Goal: Task Accomplishment & Management: Manage account settings

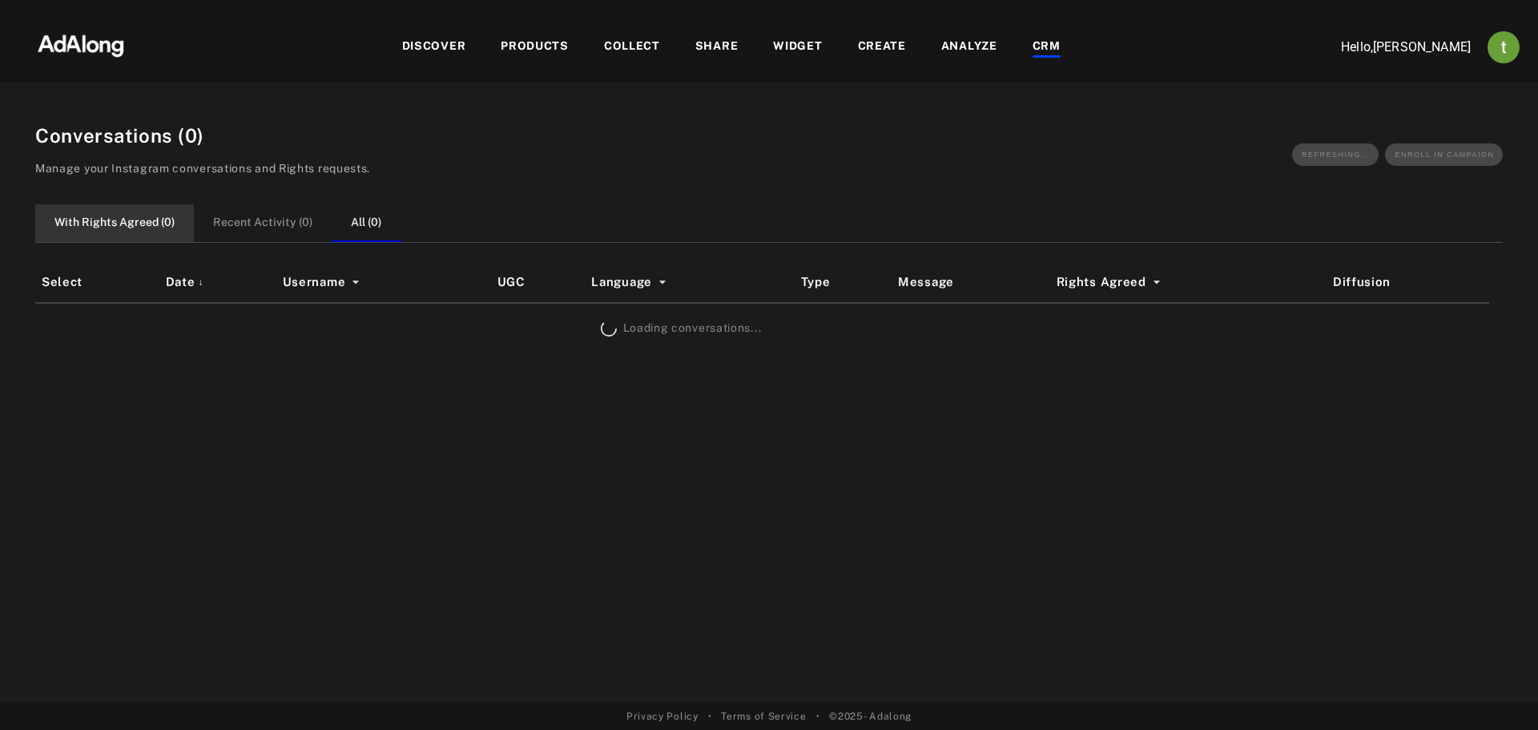
click at [162, 225] on button "With Rights Agreed ( 0 )" at bounding box center [114, 223] width 159 height 38
click at [344, 221] on button "All ( 0 )" at bounding box center [366, 223] width 69 height 38
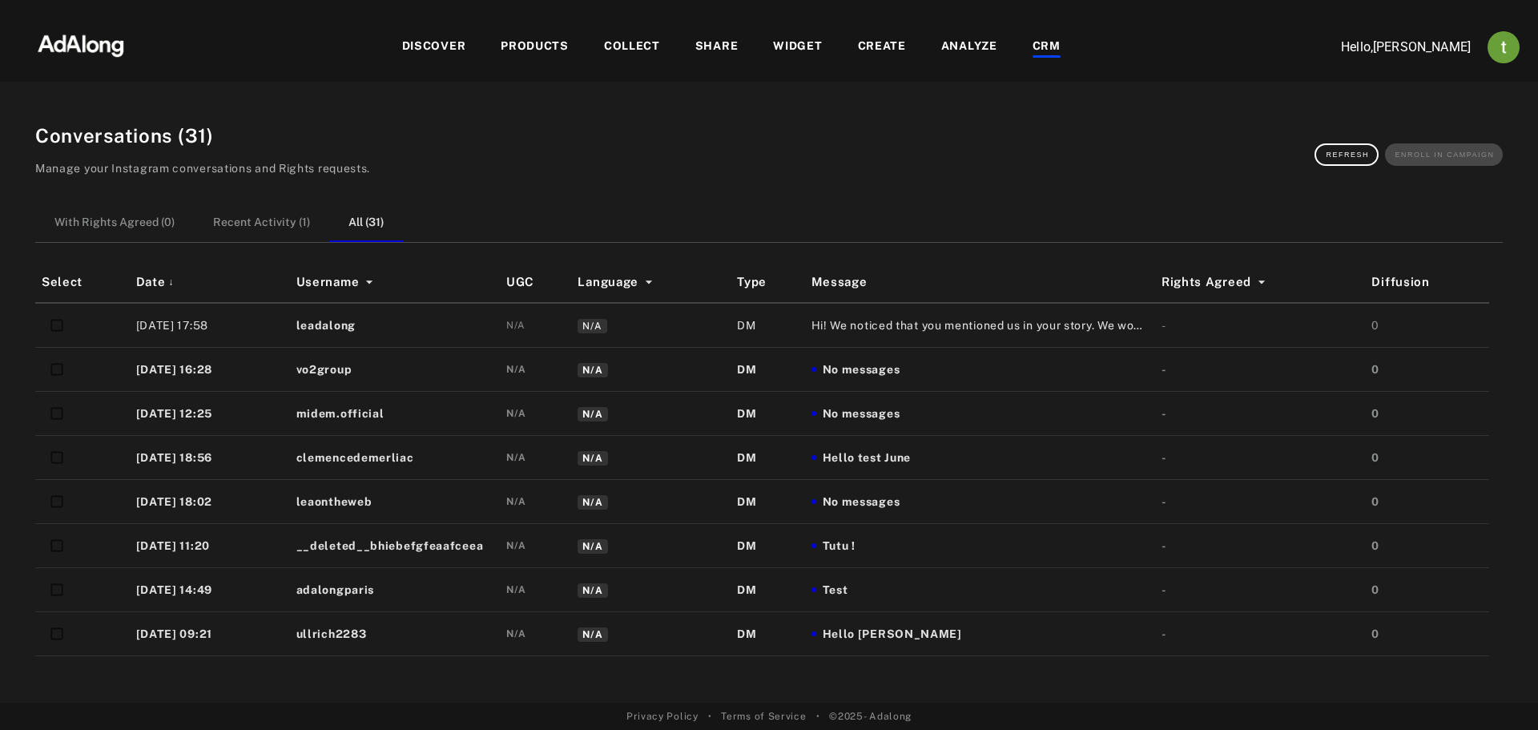
click at [439, 55] on div "DISCOVER" at bounding box center [434, 47] width 64 height 19
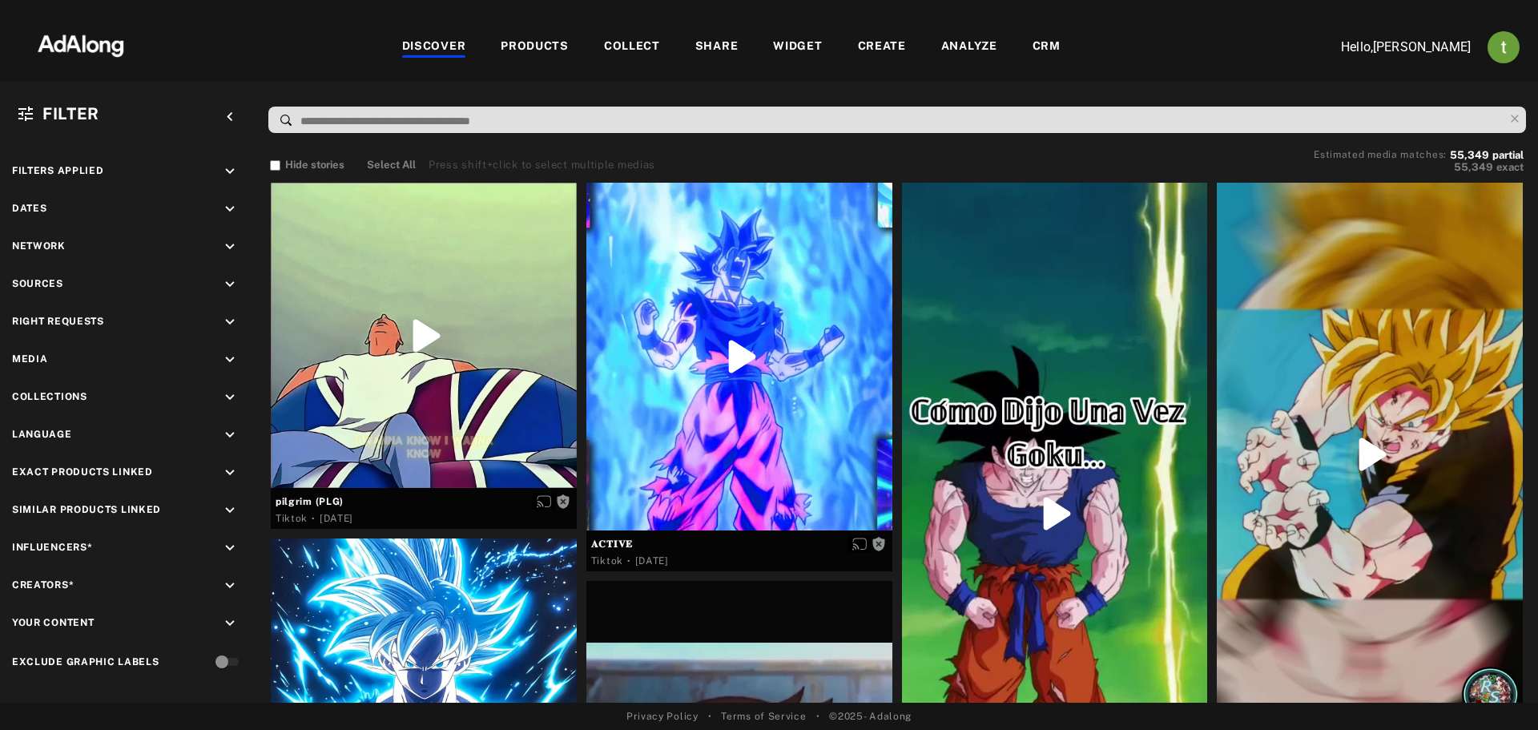
click at [1044, 55] on div "CRM" at bounding box center [1046, 47] width 28 height 19
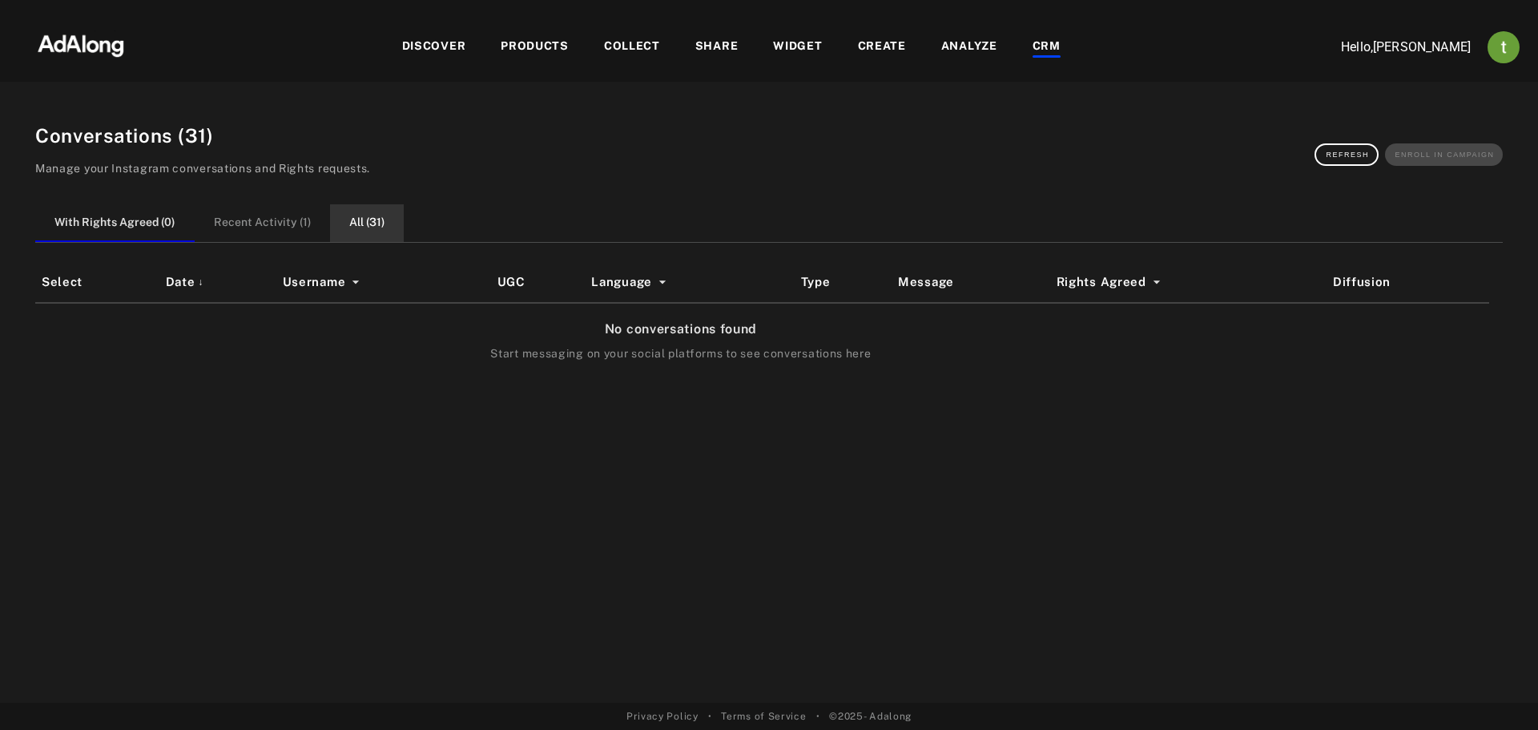
click at [357, 219] on button "All ( 31 )" at bounding box center [367, 223] width 74 height 38
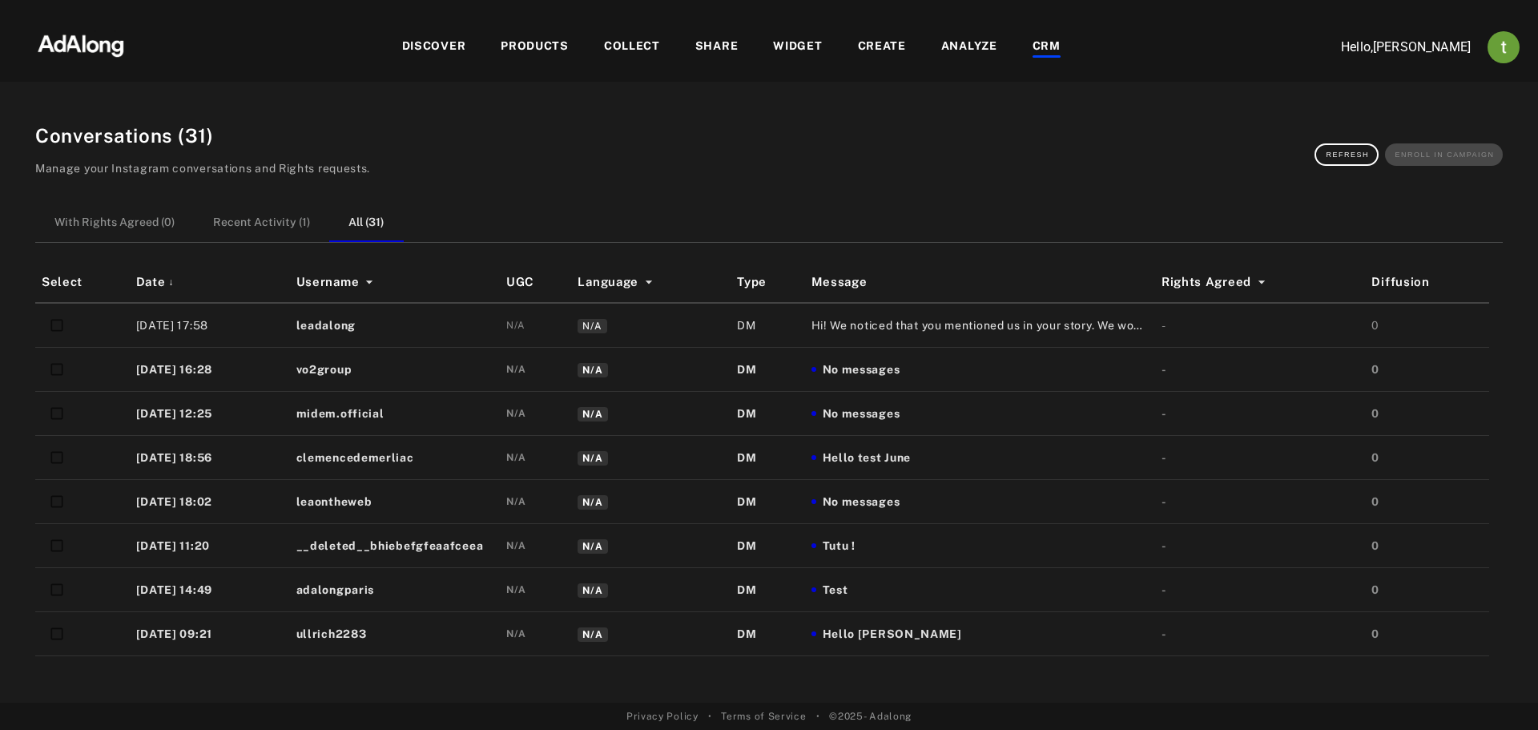
click at [1337, 147] on button "Refresh" at bounding box center [1346, 154] width 64 height 22
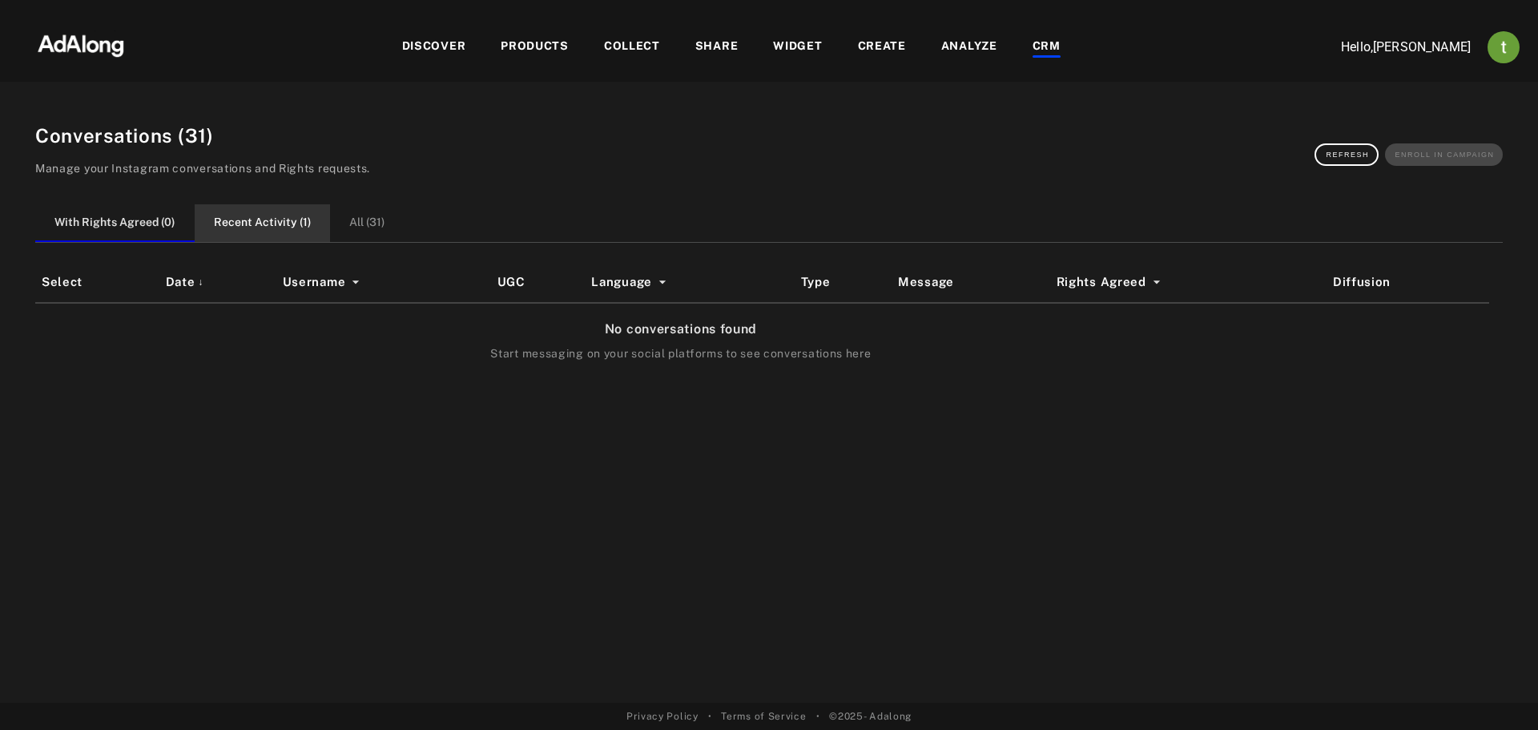
click at [272, 231] on button "Recent Activity ( 1 )" at bounding box center [262, 223] width 135 height 38
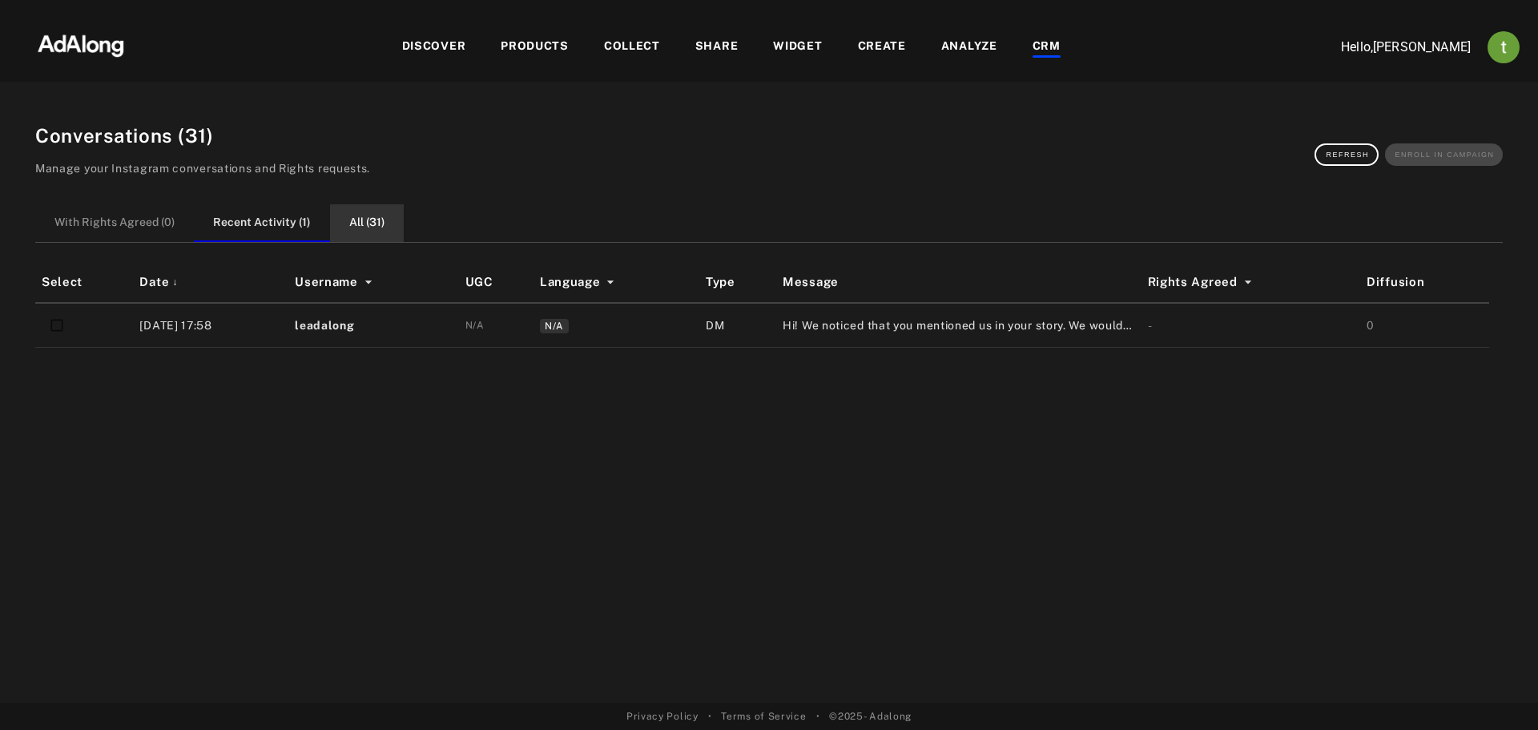
click at [379, 231] on button "All ( 31 )" at bounding box center [367, 223] width 74 height 38
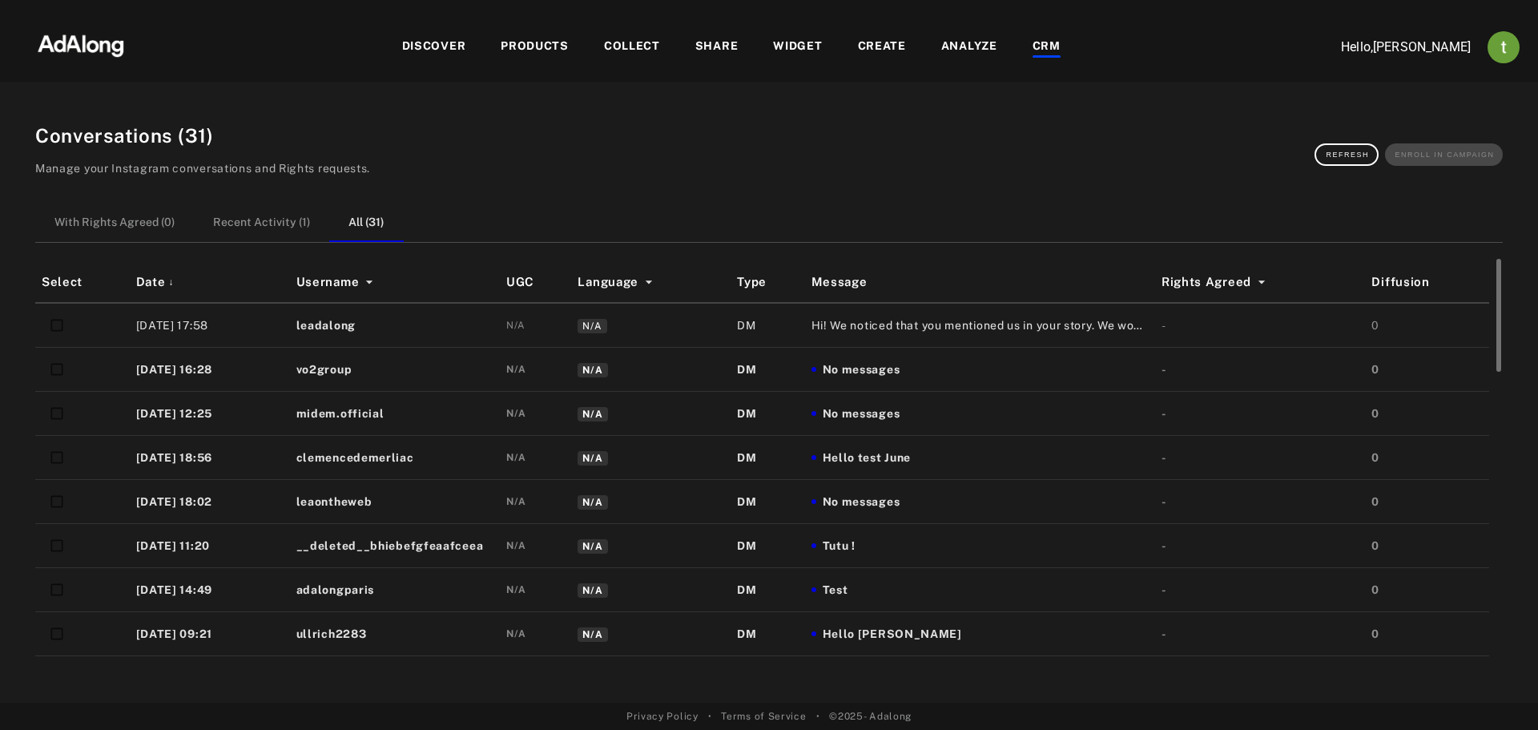
click at [955, 322] on span "Hi! We noticed that you mentioned us in your story. We would love to share it o…" at bounding box center [979, 325] width 337 height 17
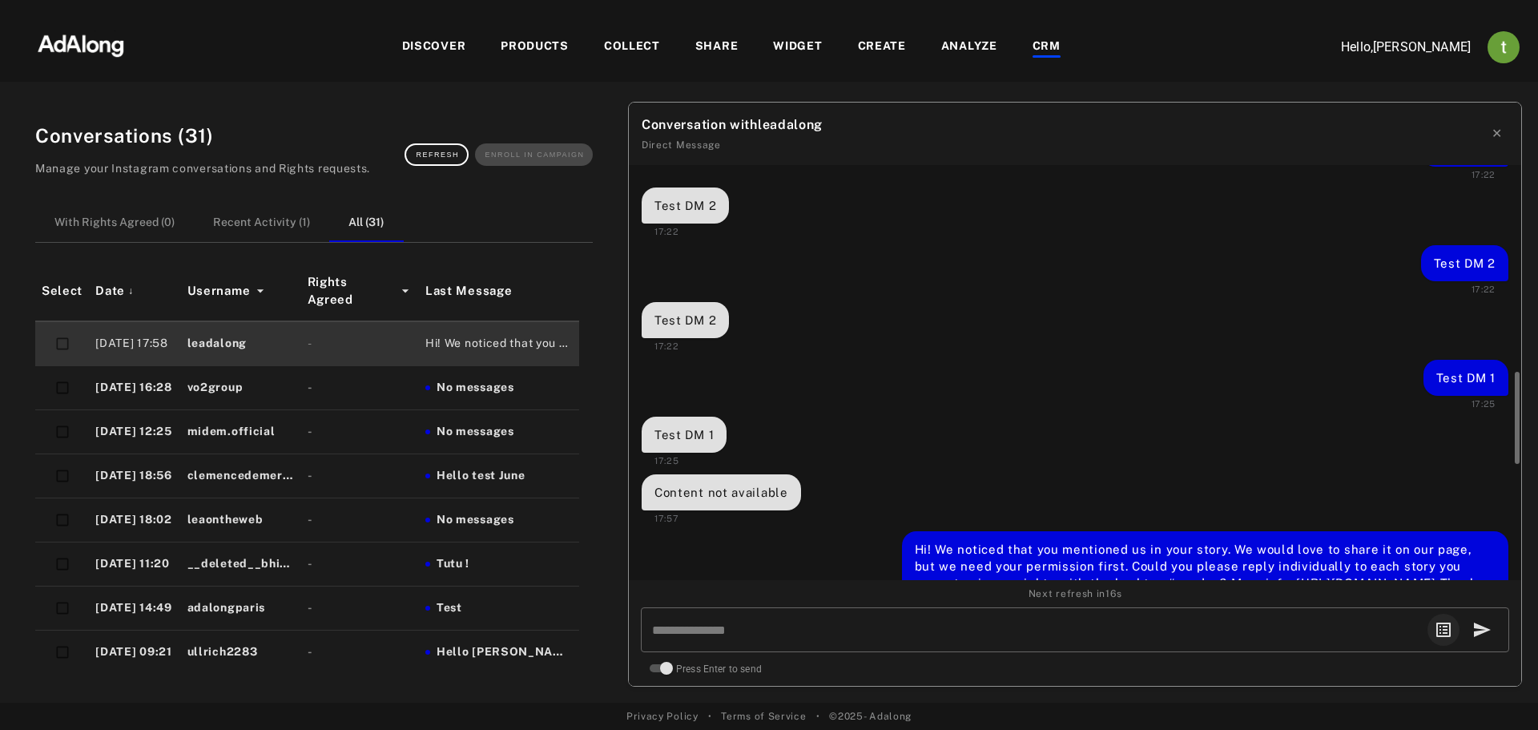
scroll to position [1450, 0]
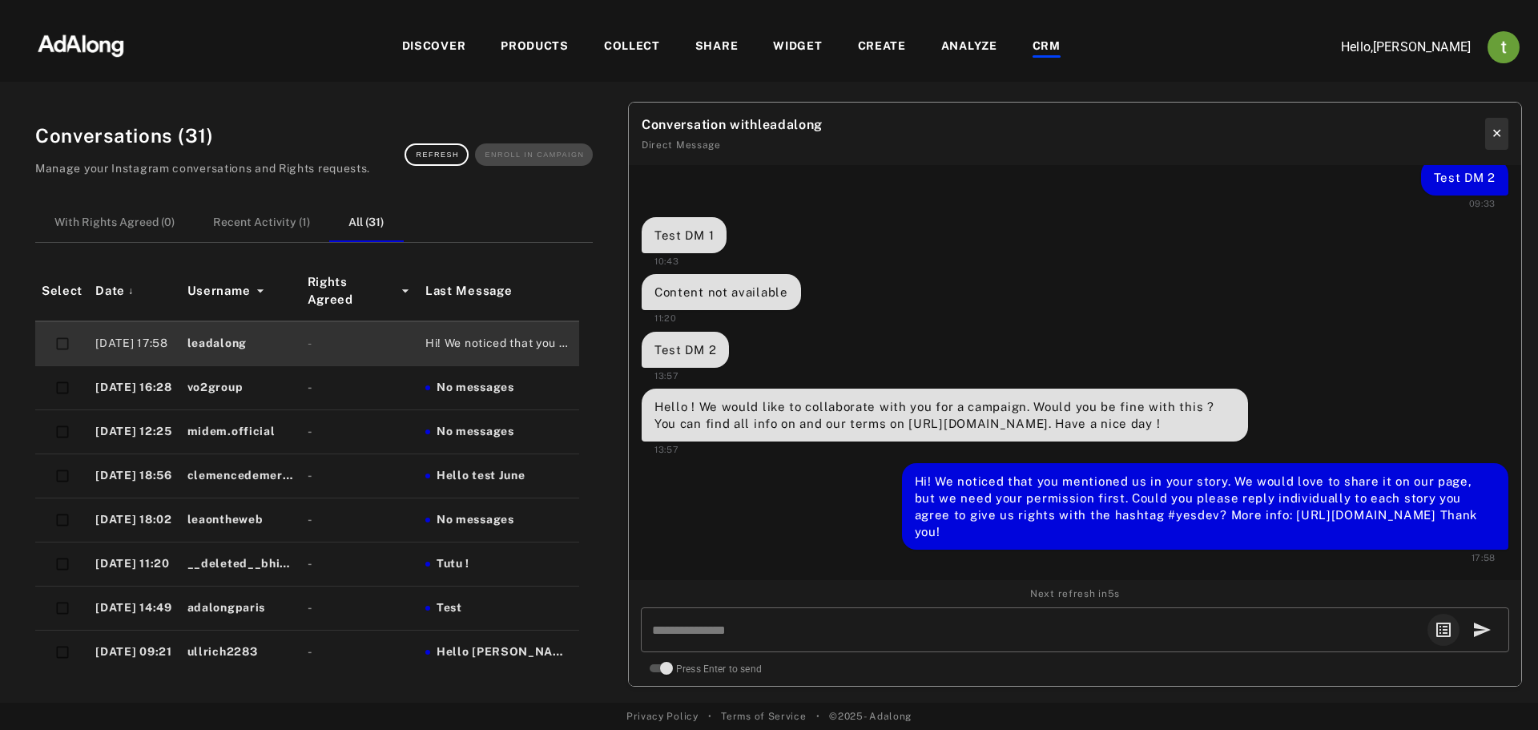
click at [1490, 124] on button "✕" at bounding box center [1496, 134] width 23 height 32
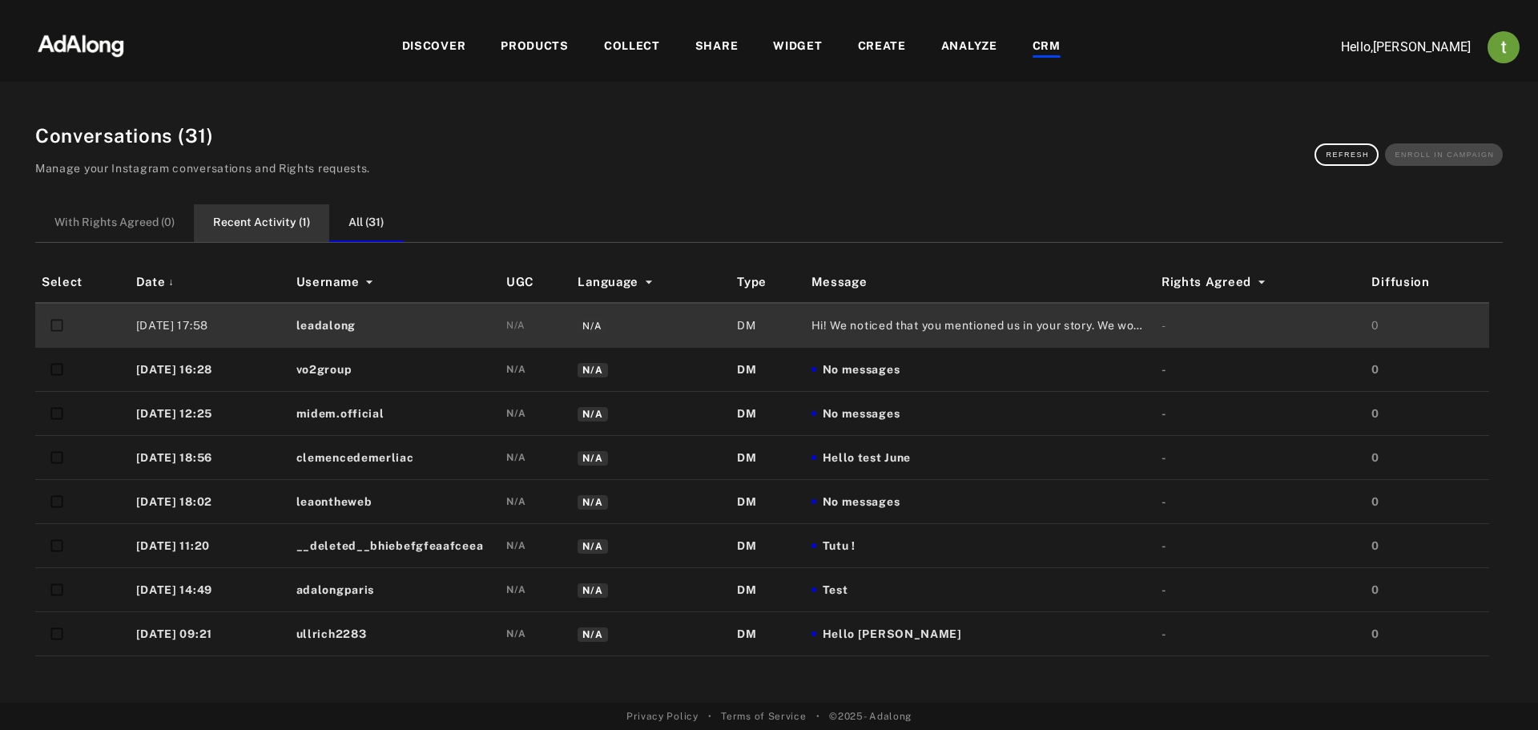
click at [272, 229] on button "Recent Activity ( 1 )" at bounding box center [261, 223] width 135 height 38
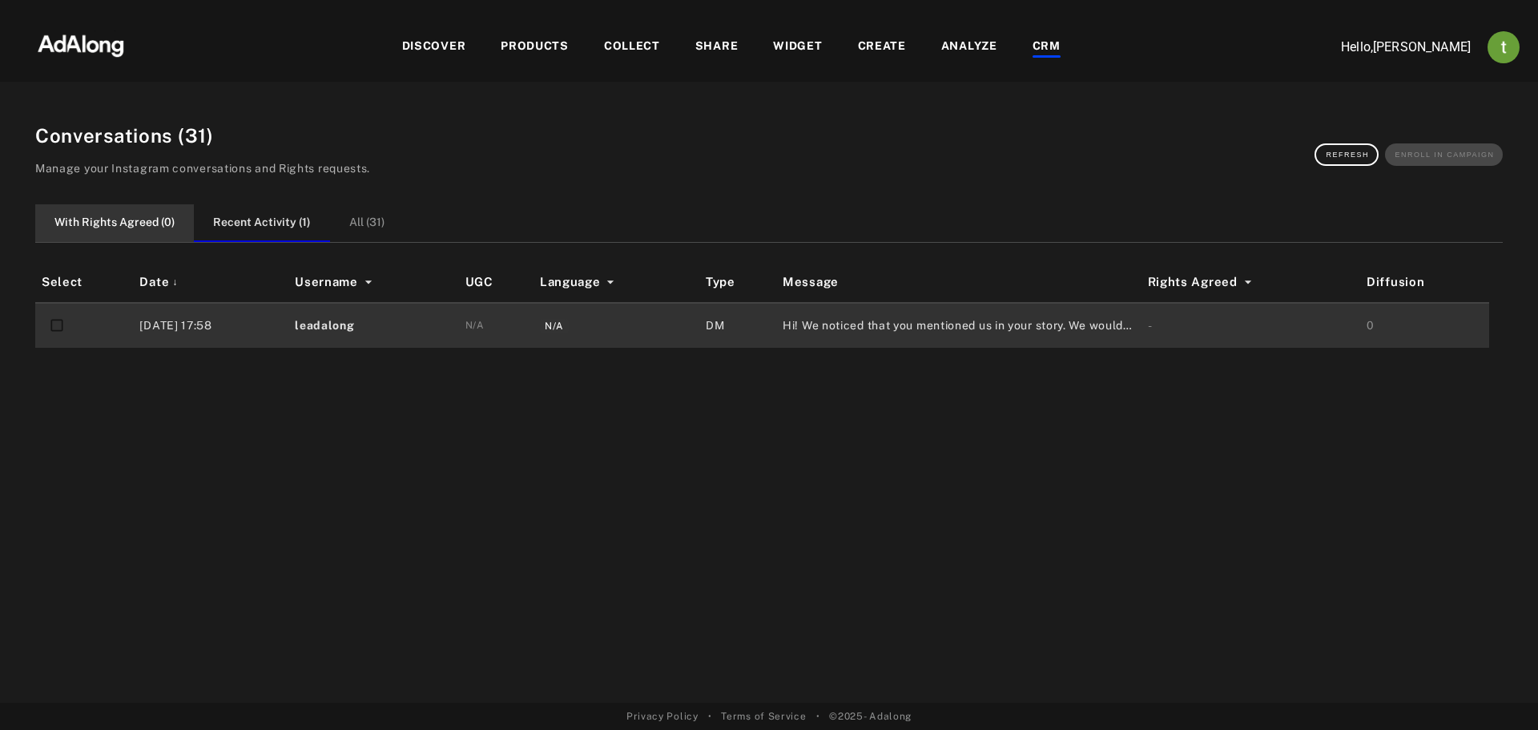
click at [133, 231] on button "With Rights Agreed ( 0 )" at bounding box center [114, 223] width 159 height 38
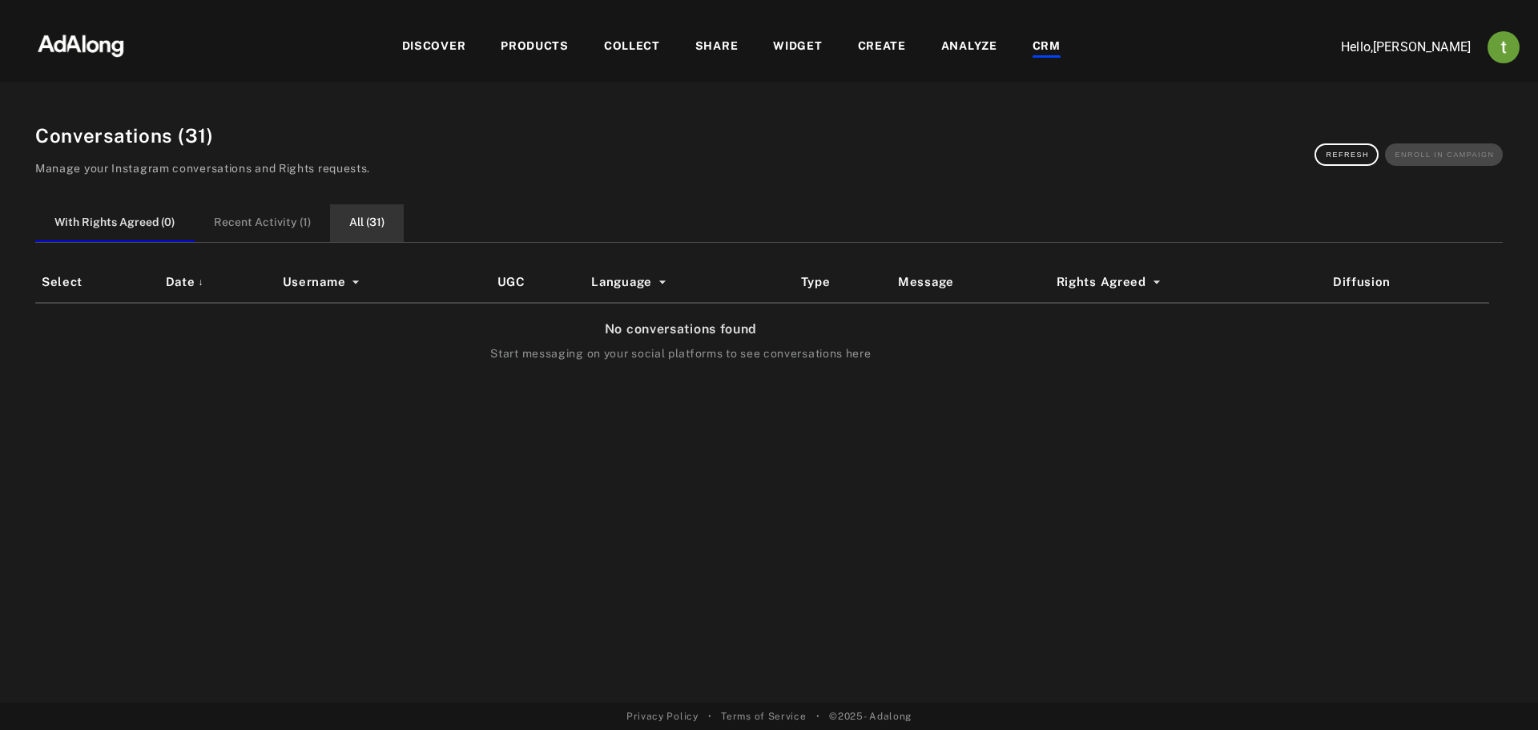
click at [374, 236] on button "All ( 31 )" at bounding box center [367, 223] width 74 height 38
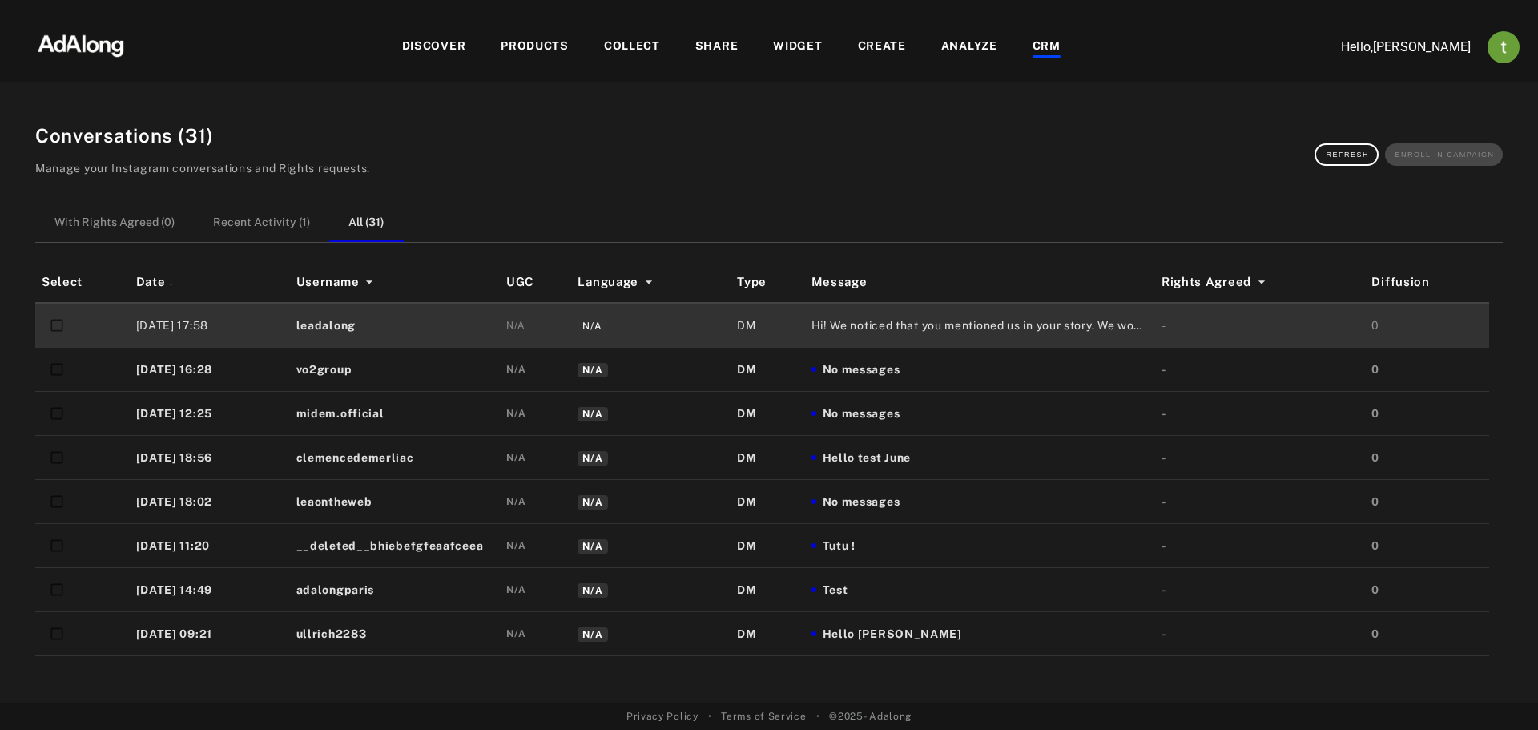
click at [537, 698] on div "Conversations ( 31 ) Manage your Instagram conversations and Rights requests. R…" at bounding box center [769, 402] width 1506 height 601
